Goal: Information Seeking & Learning: Learn about a topic

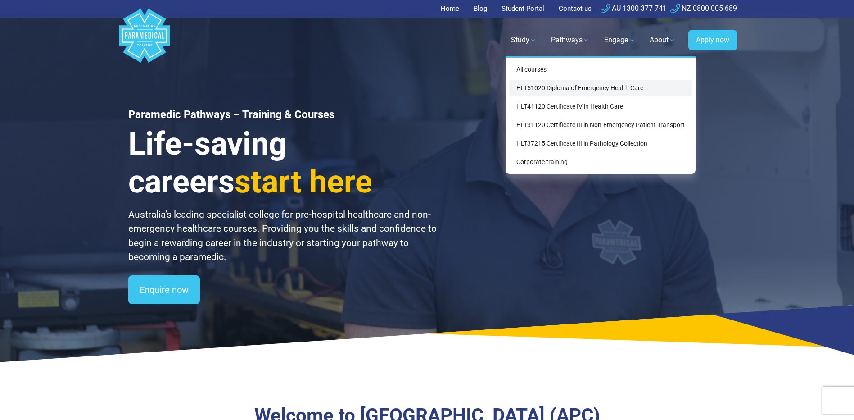
click at [539, 87] on link "HLT51020 Diploma of Emergency Health Care" at bounding box center [600, 88] width 183 height 17
click at [510, 32] on link "Study" at bounding box center [524, 39] width 36 height 25
click at [586, 108] on link "HLT41120 Certificate IV in Health Care" at bounding box center [600, 106] width 183 height 17
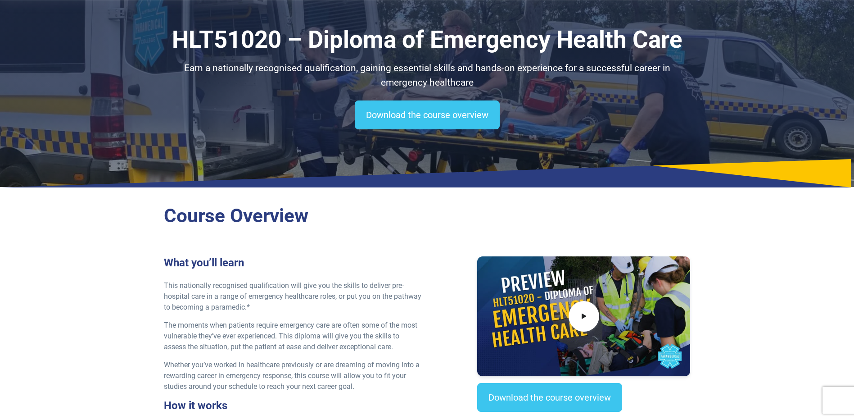
scroll to position [180, 0]
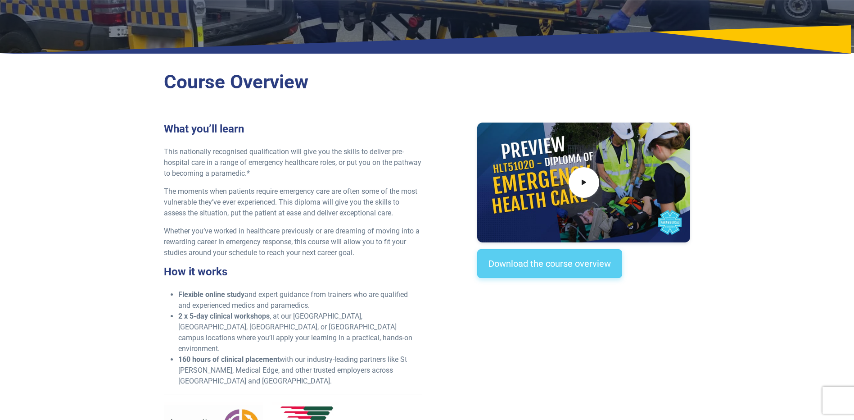
click at [561, 259] on link "Download the course overview" at bounding box center [549, 263] width 145 height 29
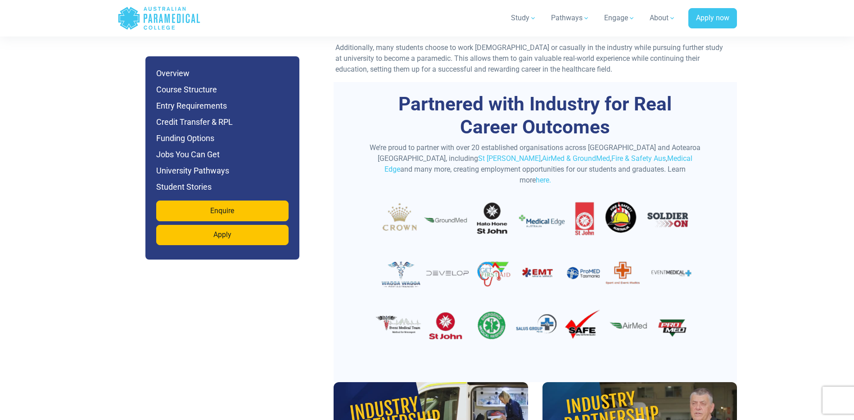
scroll to position [3170, 0]
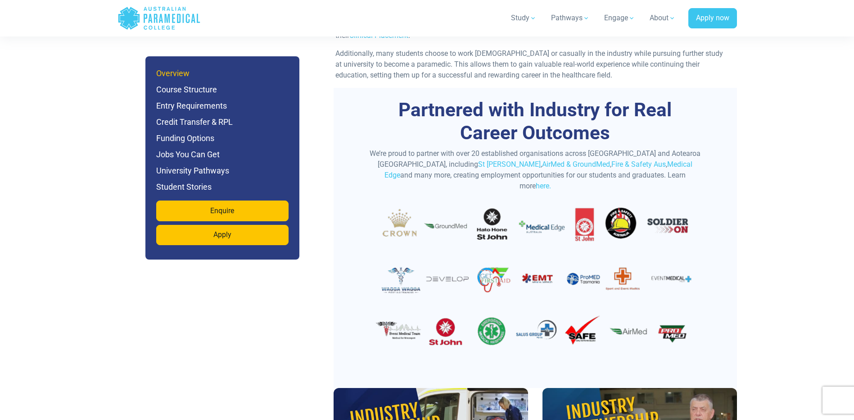
click at [176, 74] on h6 "Overview" at bounding box center [222, 73] width 132 height 13
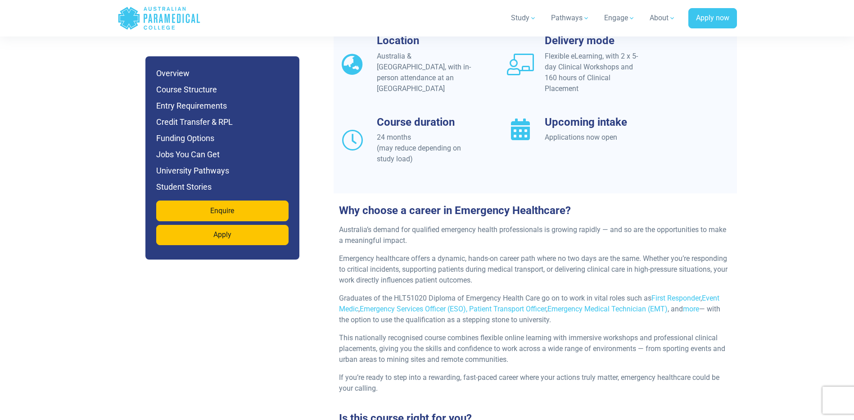
scroll to position [773, 0]
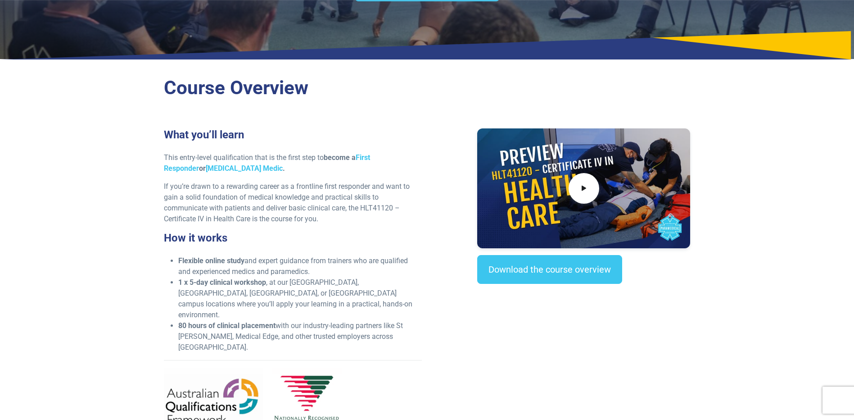
scroll to position [180, 0]
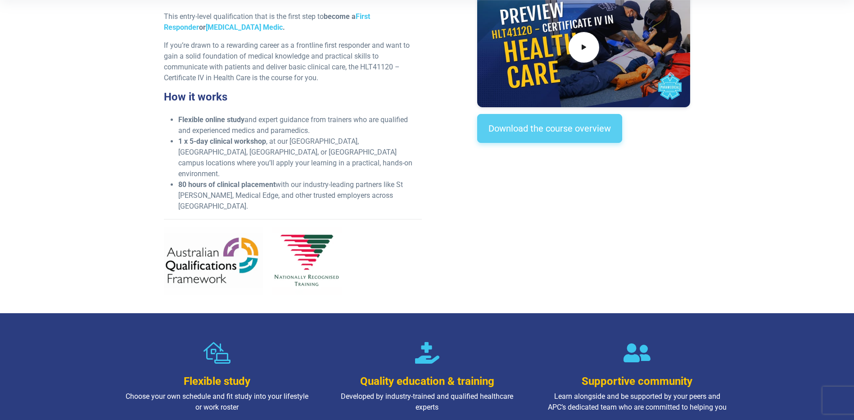
click at [572, 137] on link "Download the course overview" at bounding box center [549, 128] width 145 height 29
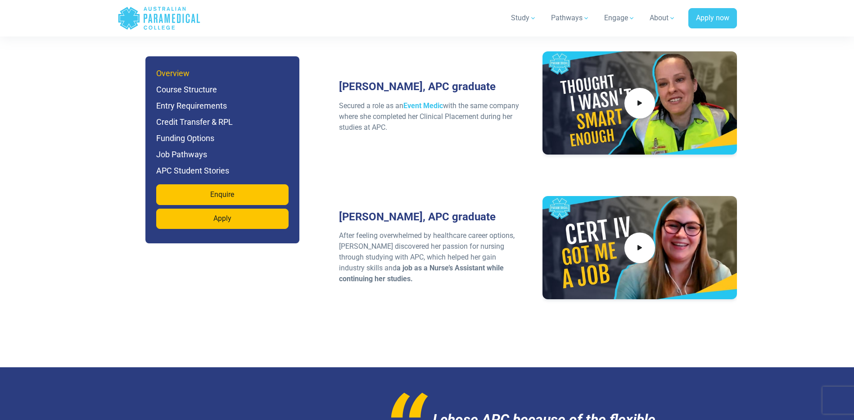
click at [172, 70] on h6 "Overview" at bounding box center [222, 73] width 132 height 13
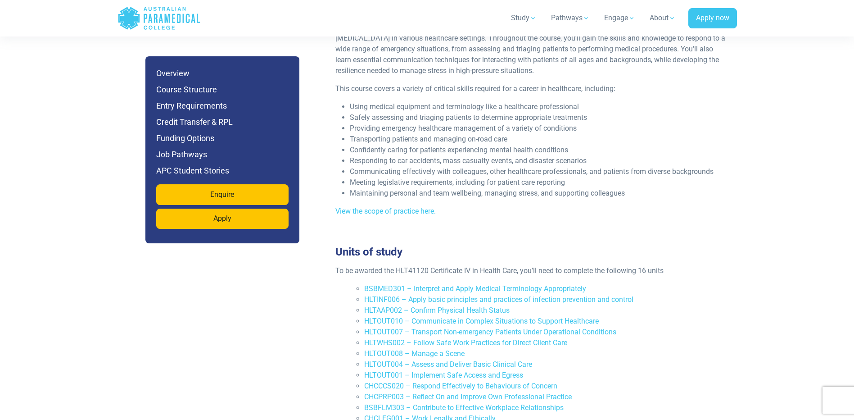
scroll to position [1248, 0]
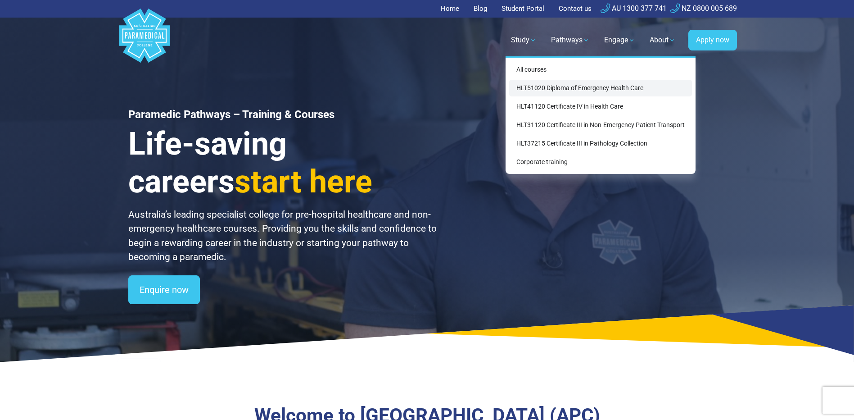
click at [557, 87] on link "HLT51020 Diploma of Emergency Health Care" at bounding box center [600, 88] width 183 height 17
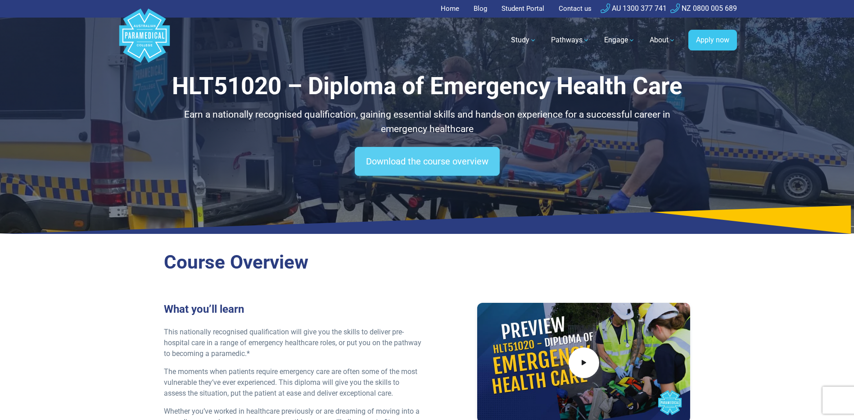
click at [441, 160] on link "Download the course overview" at bounding box center [427, 161] width 145 height 29
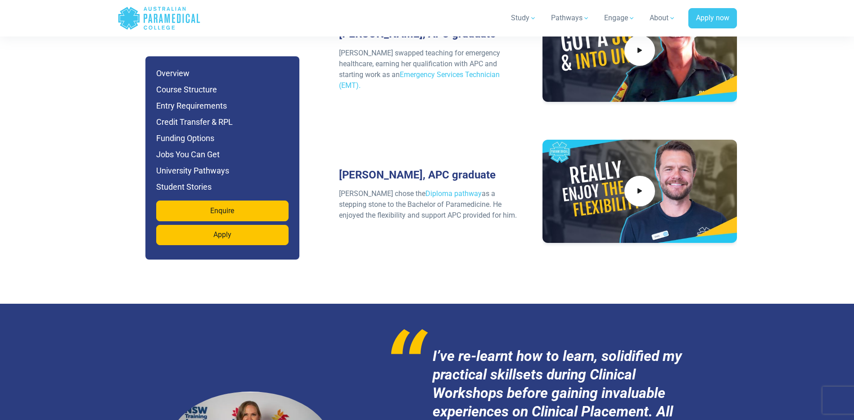
scroll to position [3936, 0]
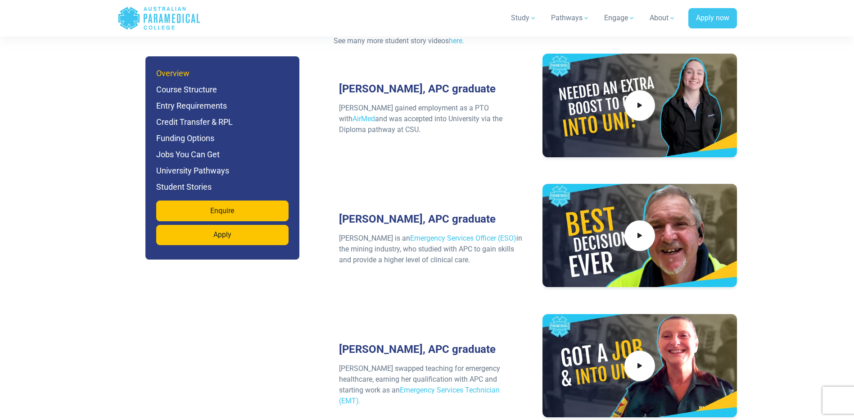
click at [187, 76] on h6 "Overview" at bounding box center [222, 73] width 132 height 13
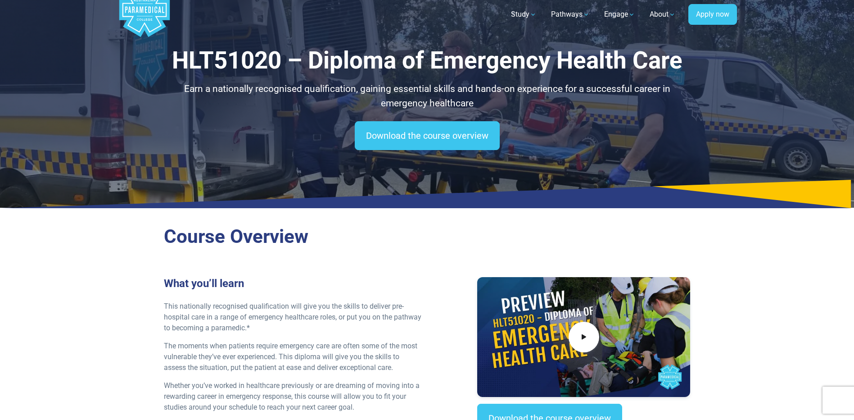
scroll to position [0, 0]
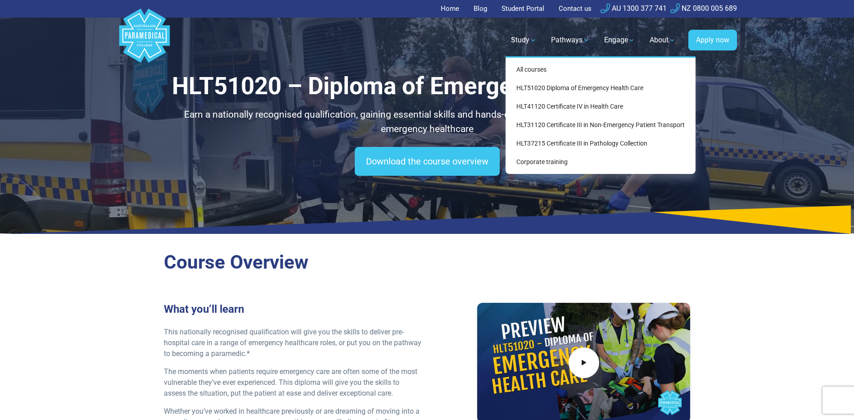
click at [535, 44] on link "Study" at bounding box center [524, 39] width 36 height 25
drag, startPoint x: 603, startPoint y: 104, endPoint x: 685, endPoint y: 263, distance: 178.7
click at [685, 263] on h2 "Course Overview" at bounding box center [427, 262] width 527 height 23
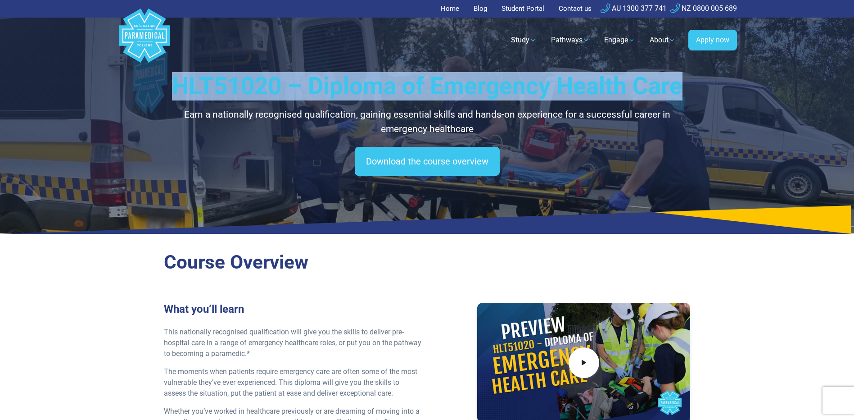
drag, startPoint x: 679, startPoint y: 86, endPoint x: 179, endPoint y: 86, distance: 499.9
click at [179, 86] on h1 "HLT51020 – Diploma of Emergency Health Care" at bounding box center [427, 86] width 527 height 28
drag, startPoint x: 179, startPoint y: 86, endPoint x: 191, endPoint y: 86, distance: 11.3
copy h1 "HLT51020 – Diploma of Emergency Health Care"
